Goal: Task Accomplishment & Management: Complete application form

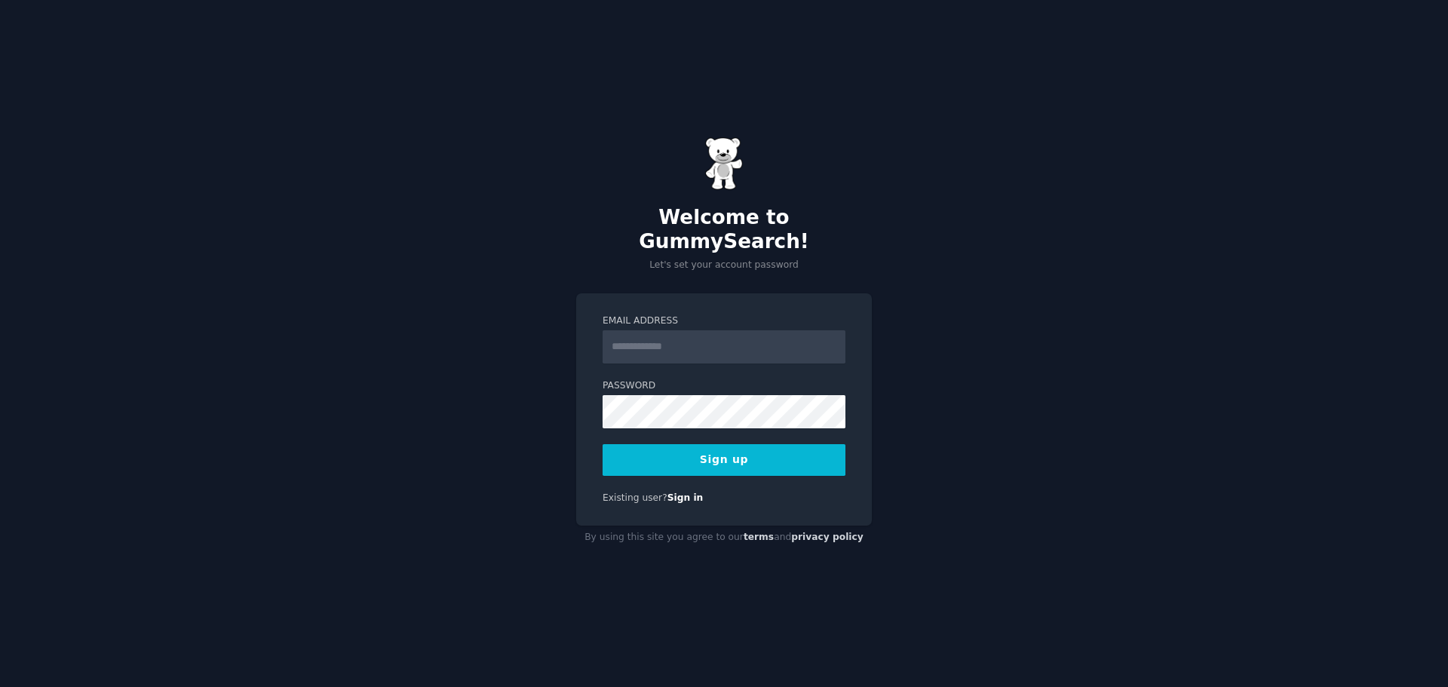
click at [718, 317] on div "Email Address" at bounding box center [724, 338] width 243 height 49
click at [718, 331] on input "Email Address" at bounding box center [724, 346] width 243 height 33
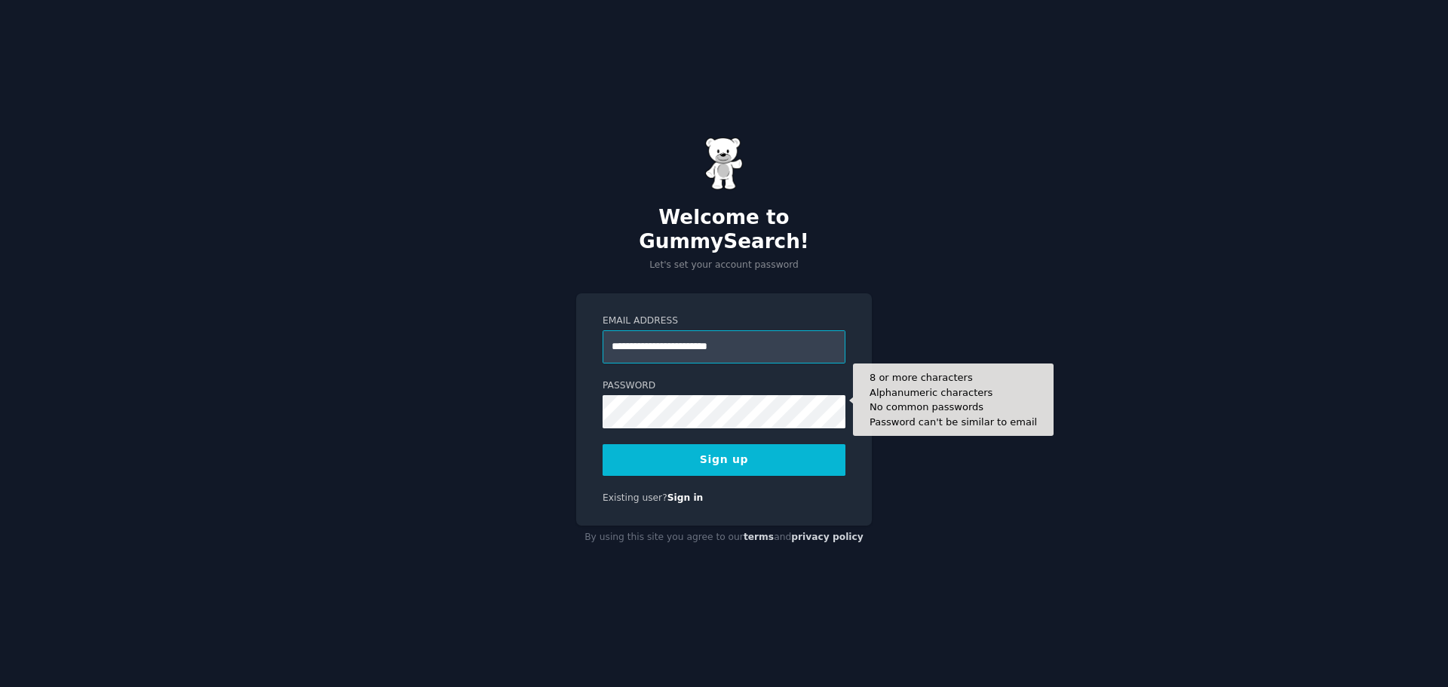
type input "**********"
click at [603, 444] on button "Sign up" at bounding box center [724, 460] width 243 height 32
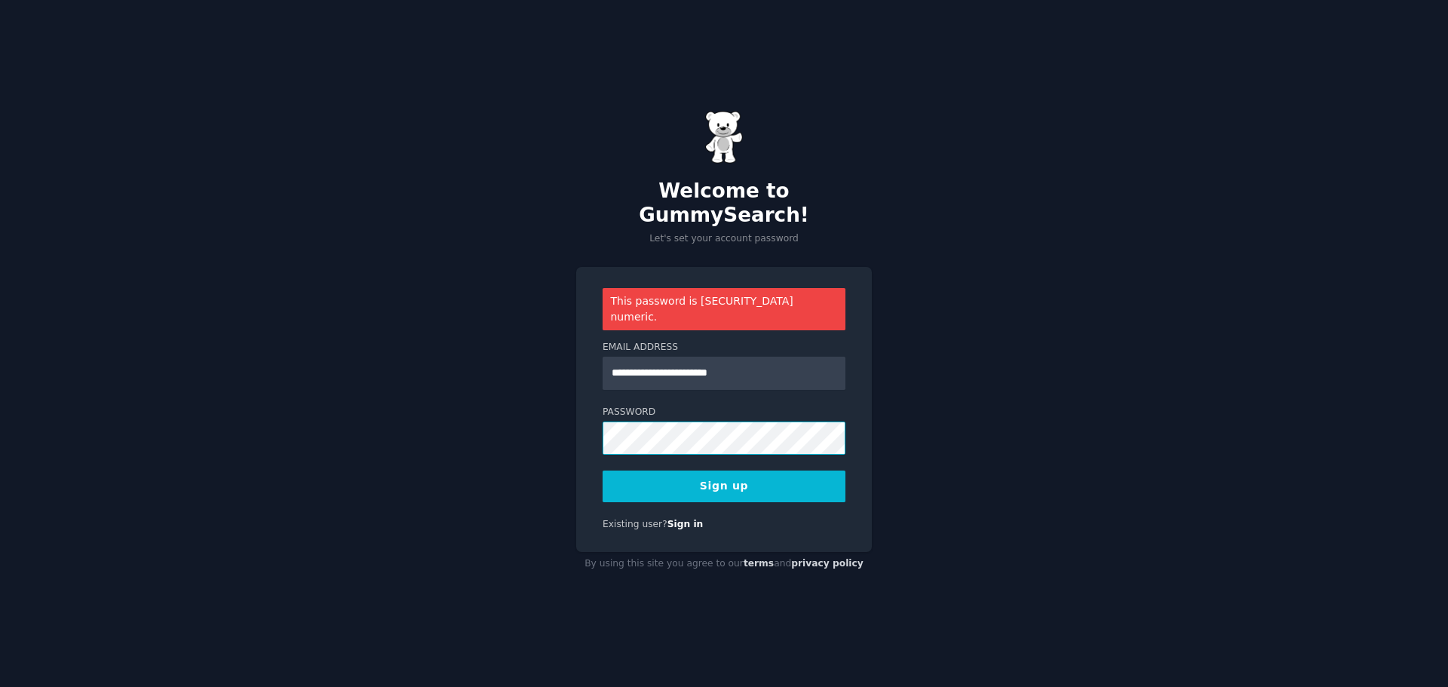
click at [599, 412] on div "**********" at bounding box center [724, 410] width 296 height 286
click at [603, 471] on button "Sign up" at bounding box center [724, 487] width 243 height 32
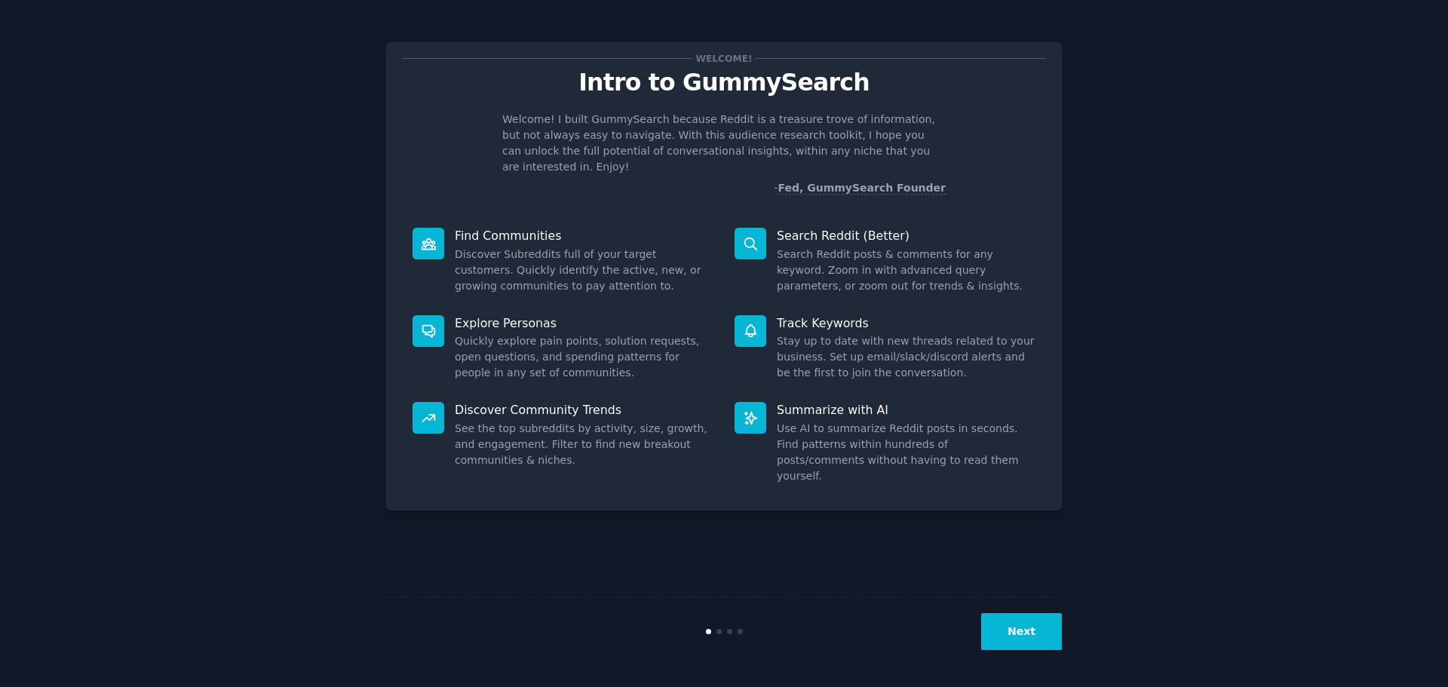
click at [1011, 639] on button "Next" at bounding box center [1021, 631] width 81 height 37
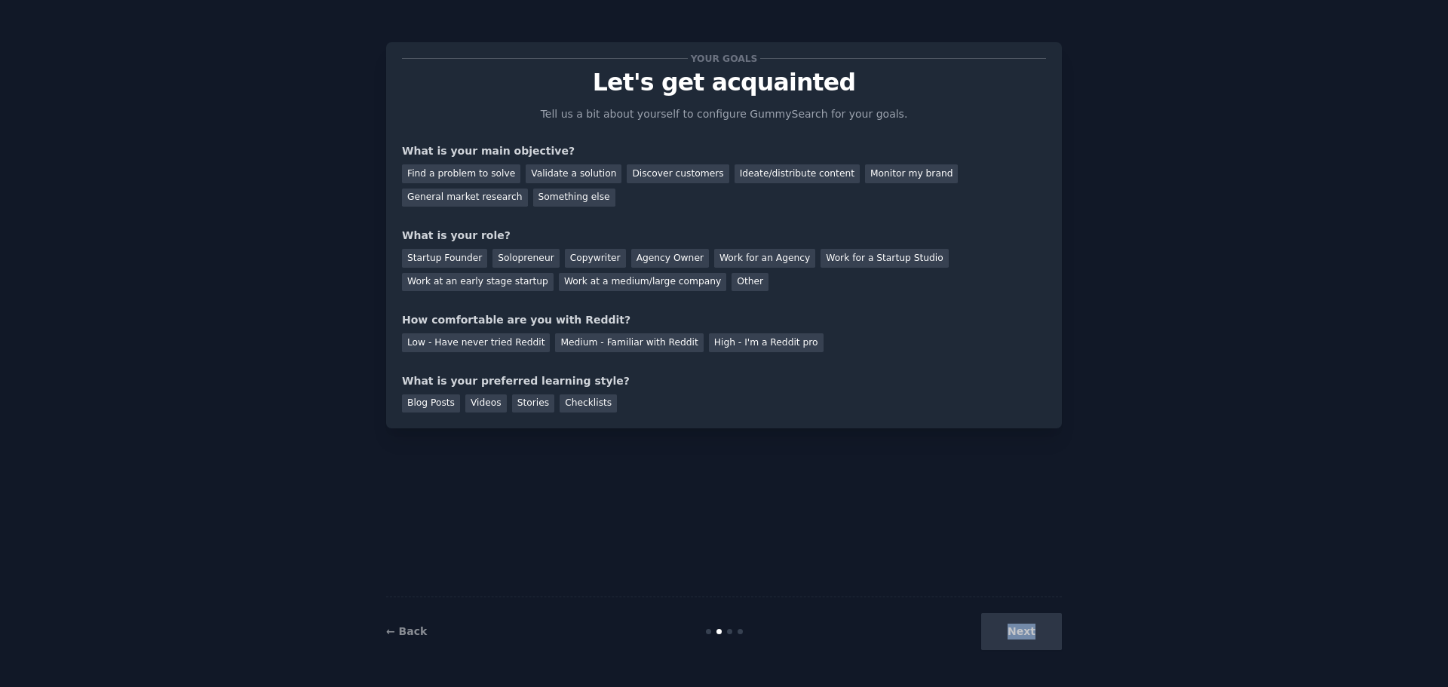
click at [1010, 638] on div "Next" at bounding box center [948, 631] width 225 height 37
click at [1033, 570] on div "Your goals Let's get acquainted Tell us a bit about yourself to configure Gummy…" at bounding box center [724, 343] width 676 height 645
click at [463, 168] on div "Find a problem to solve" at bounding box center [461, 173] width 118 height 19
click at [578, 173] on div "Validate a solution" at bounding box center [574, 173] width 96 height 19
click at [452, 174] on div "Find a problem to solve" at bounding box center [461, 173] width 118 height 19
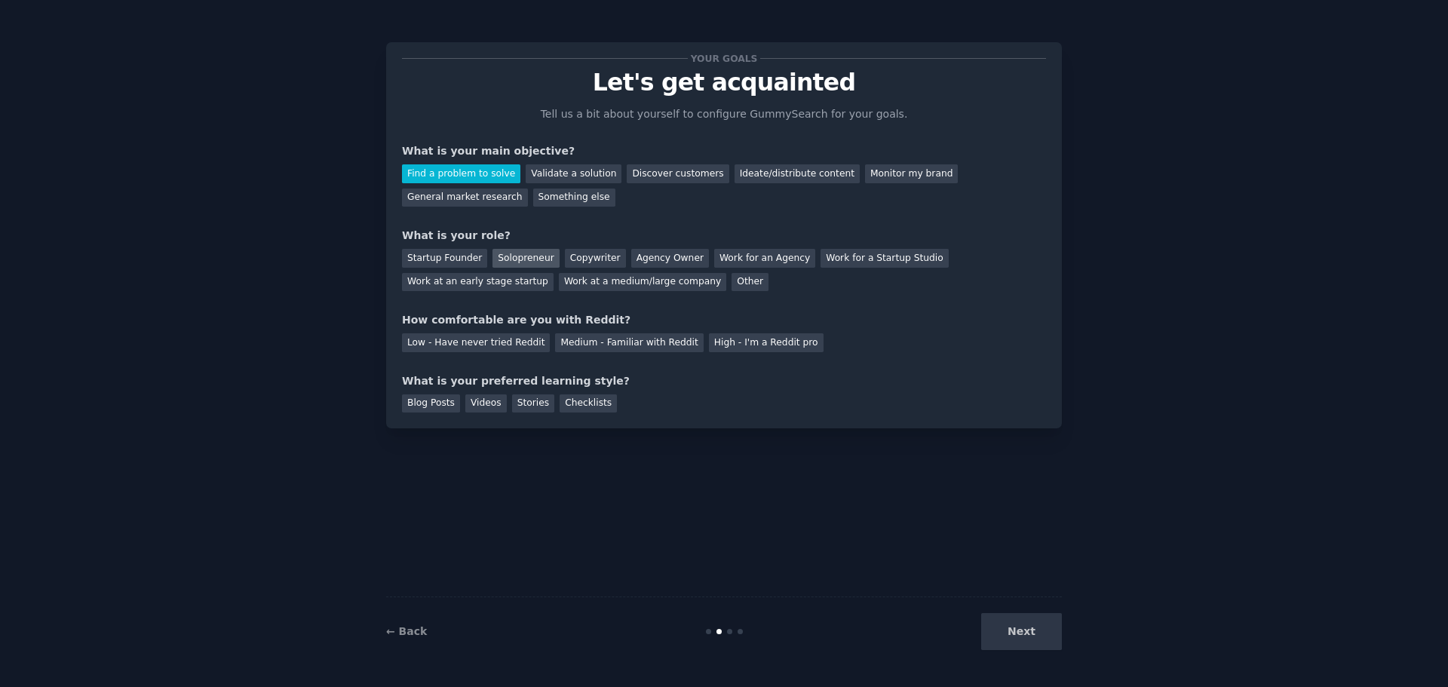
click at [505, 262] on div "Solopreneur" at bounding box center [525, 258] width 66 height 19
click at [457, 256] on div "Startup Founder" at bounding box center [444, 258] width 85 height 19
click at [584, 344] on div "Medium - Familiar with Reddit" at bounding box center [629, 342] width 148 height 19
click at [575, 407] on div "Checklists" at bounding box center [588, 403] width 57 height 19
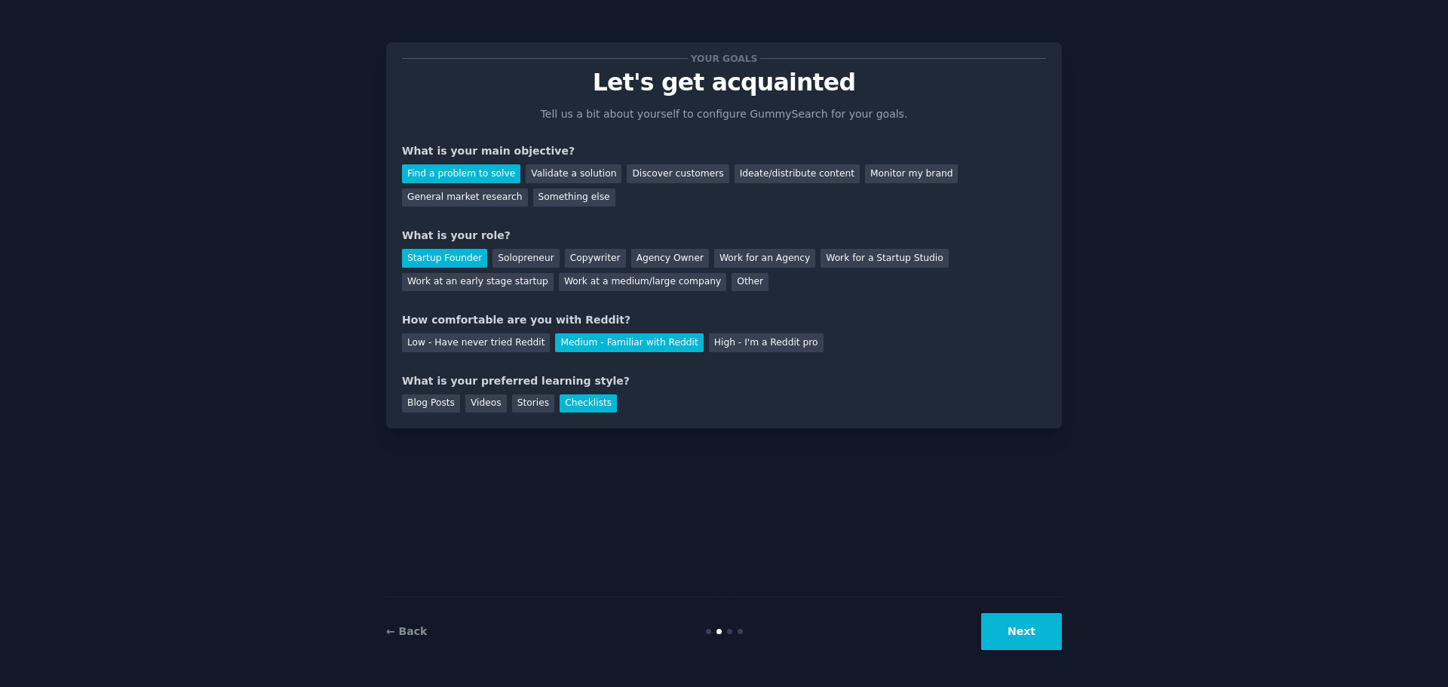
click at [1032, 626] on button "Next" at bounding box center [1021, 631] width 81 height 37
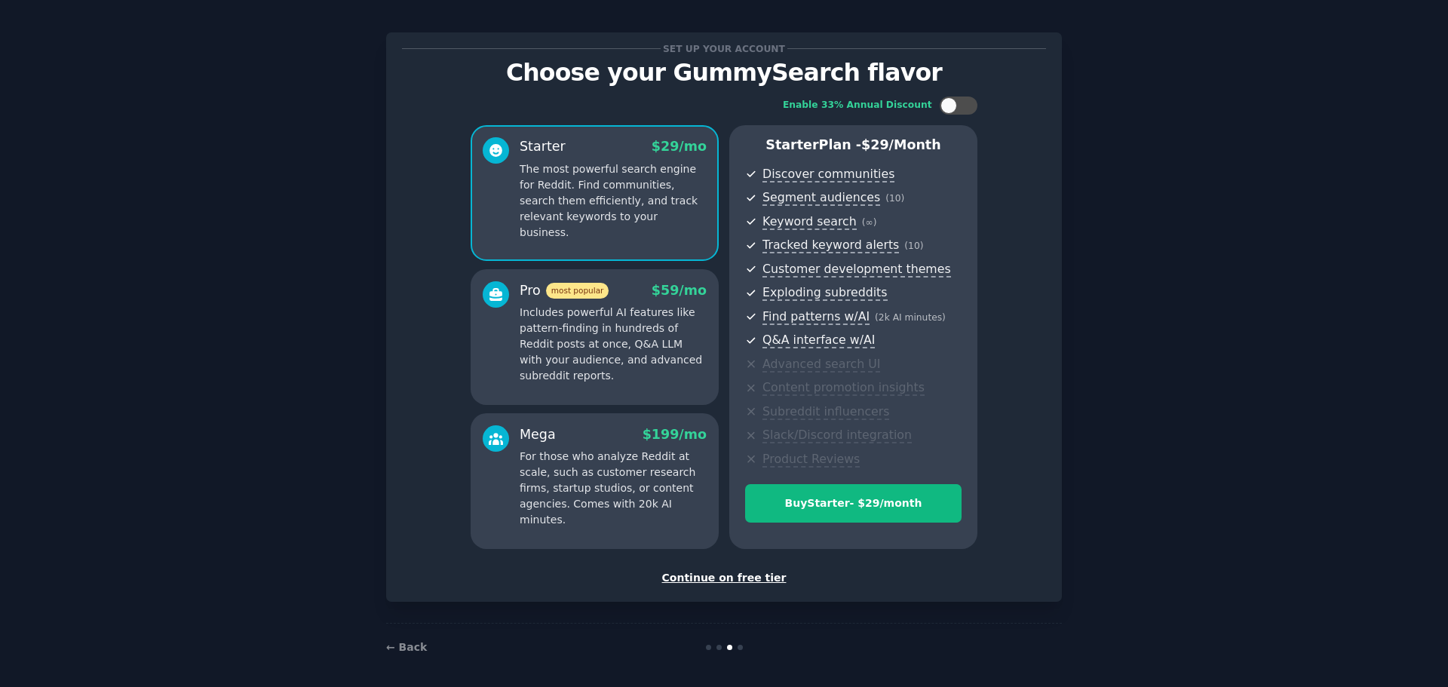
scroll to position [15, 0]
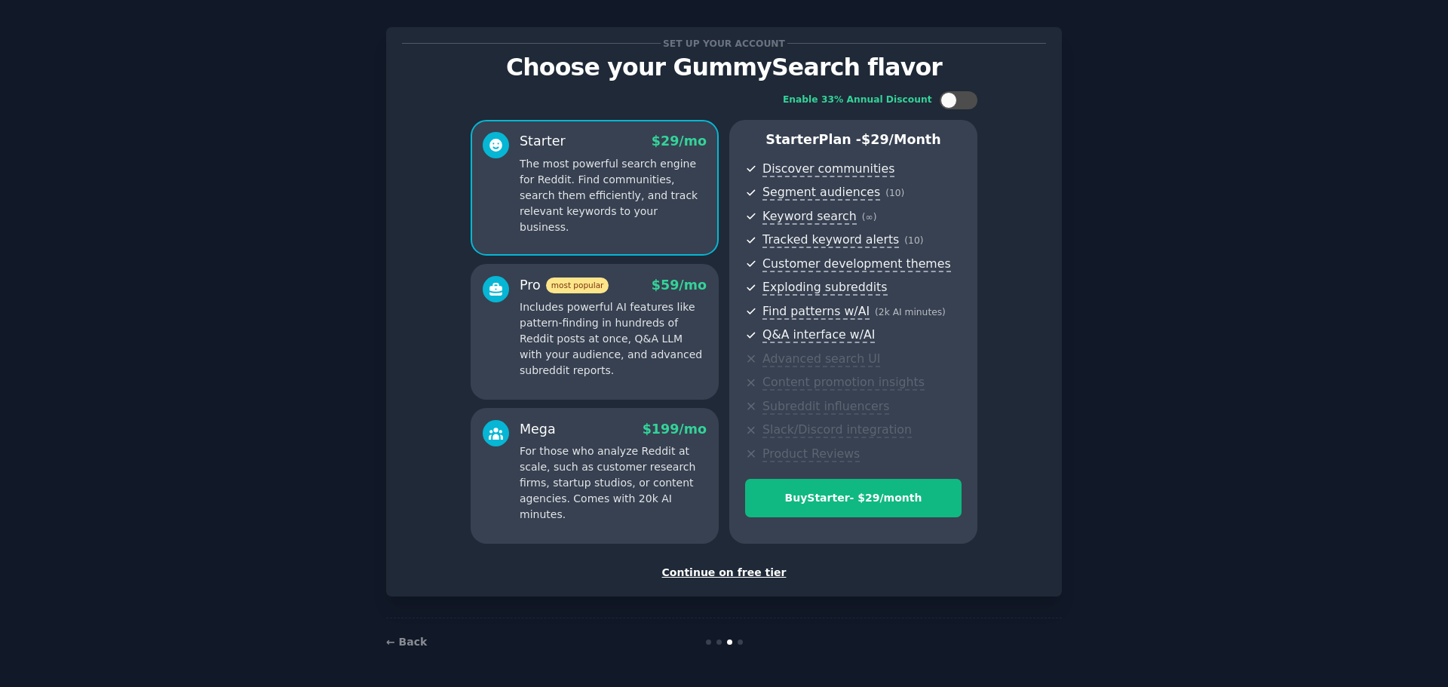
click at [740, 572] on div "Continue on free tier" at bounding box center [724, 573] width 644 height 16
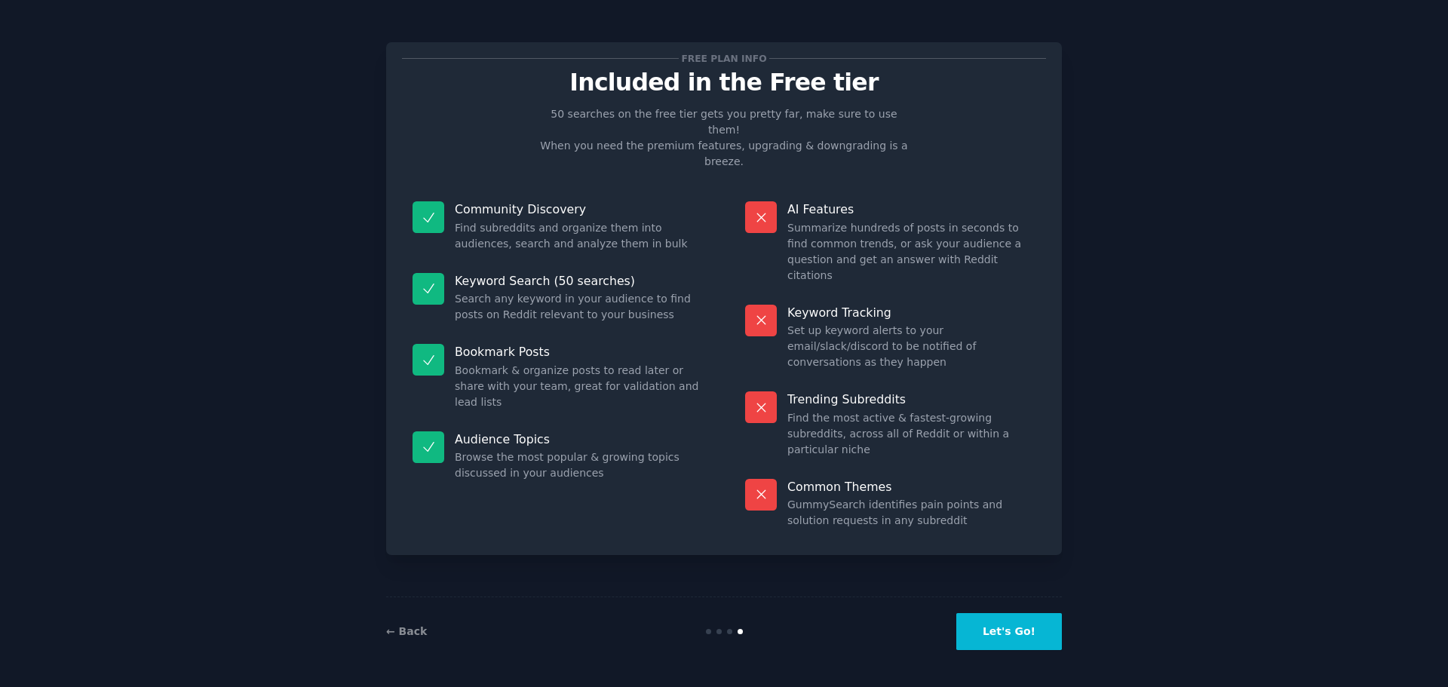
click at [1011, 634] on button "Let's Go!" at bounding box center [1009, 631] width 106 height 37
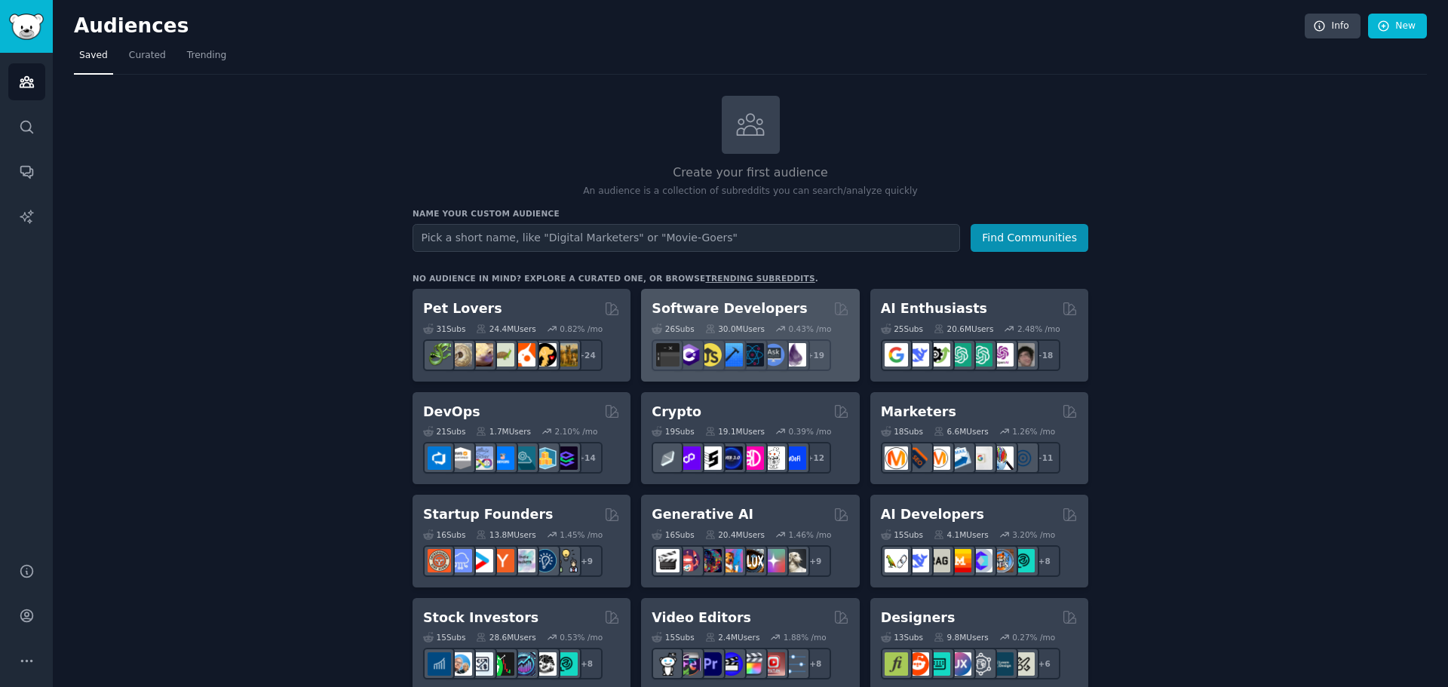
click at [790, 307] on div "Software Developers" at bounding box center [750, 308] width 197 height 19
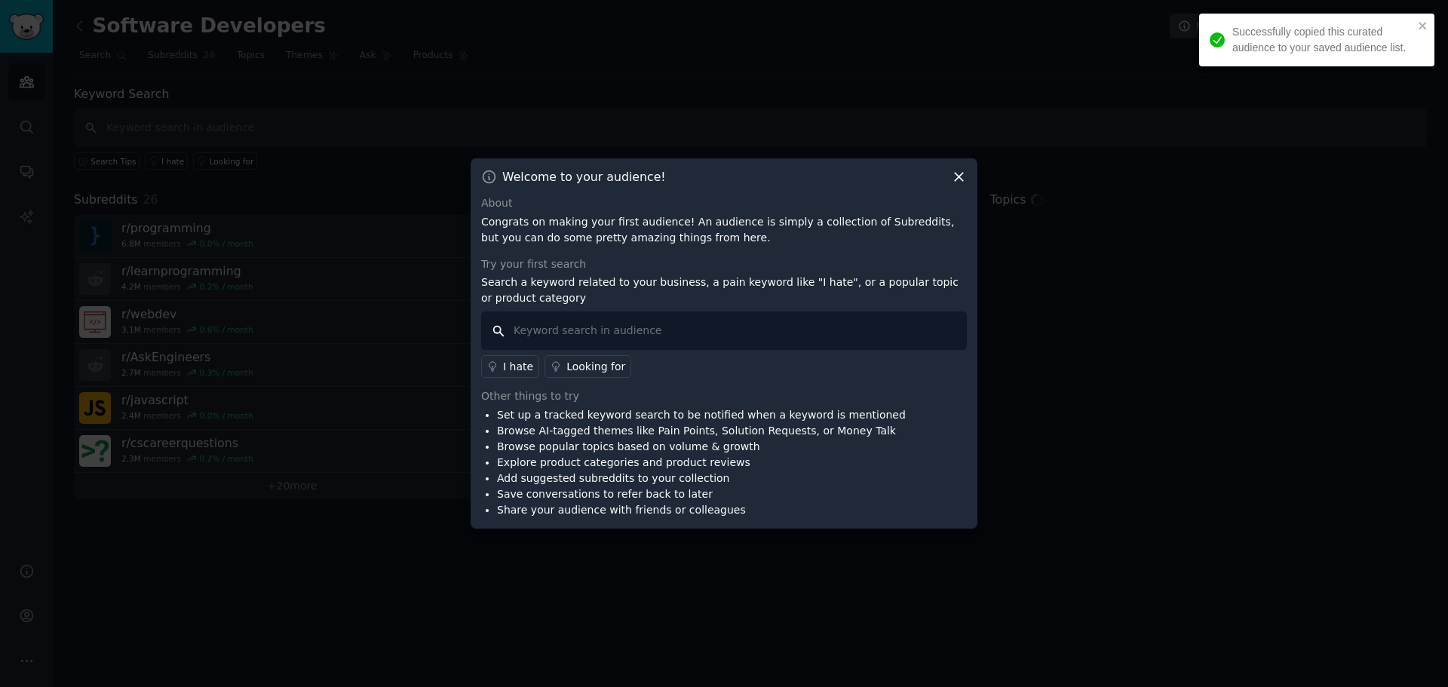
click at [567, 323] on input "text" at bounding box center [724, 330] width 486 height 38
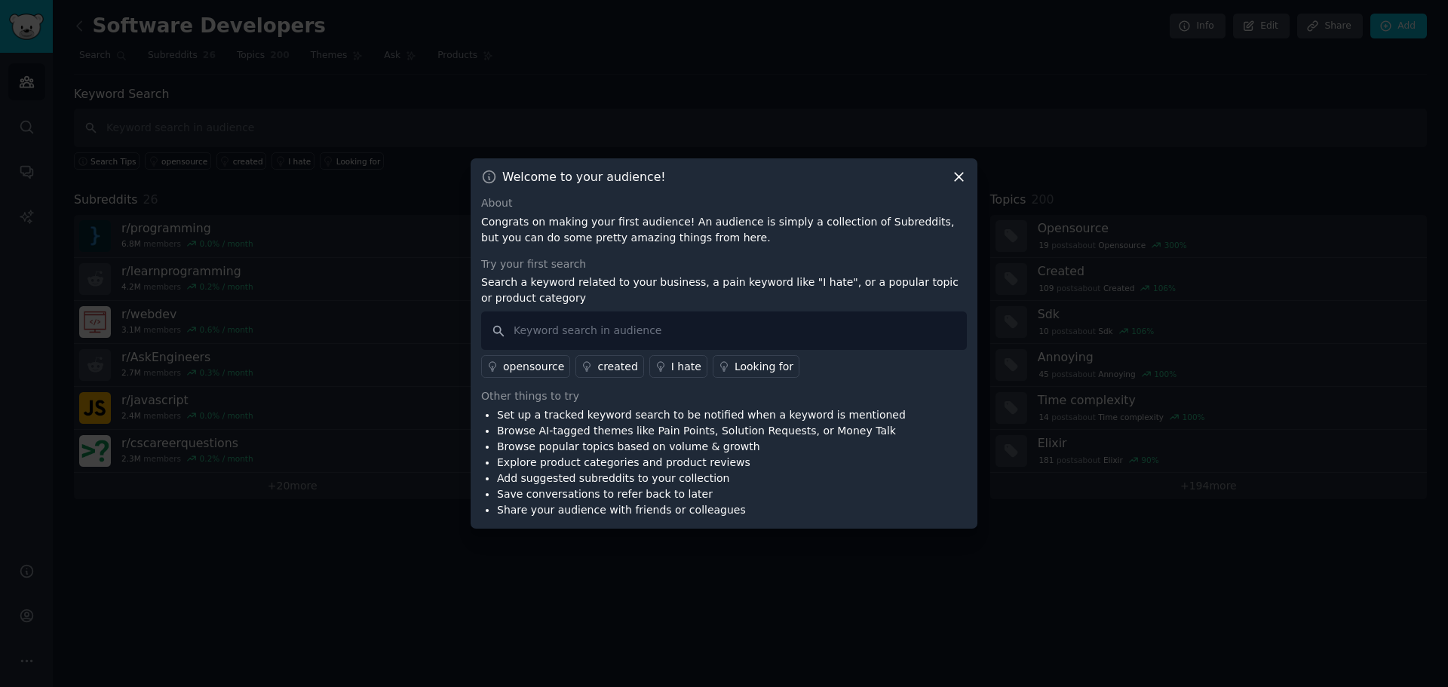
click at [959, 174] on icon at bounding box center [959, 177] width 16 height 16
